Goal: Task Accomplishment & Management: Use online tool/utility

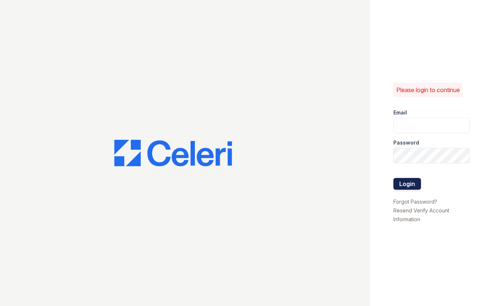
type input "[EMAIL_ADDRESS][DOMAIN_NAME]"
click at [401, 189] on button "Login" at bounding box center [407, 184] width 28 height 12
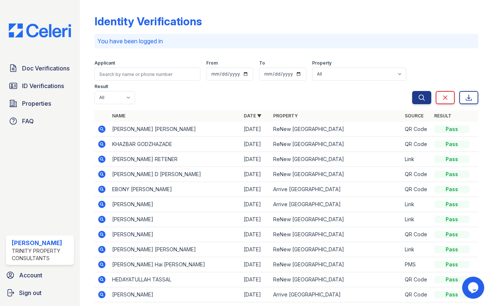
click at [310, 51] on div "Identity Verifications You have been logged in Filter Applicant From To Propert…" at bounding box center [286, 161] width 384 height 316
click at [40, 71] on span "Doc Verifications" at bounding box center [45, 68] width 47 height 9
